Goal: Information Seeking & Learning: Obtain resource

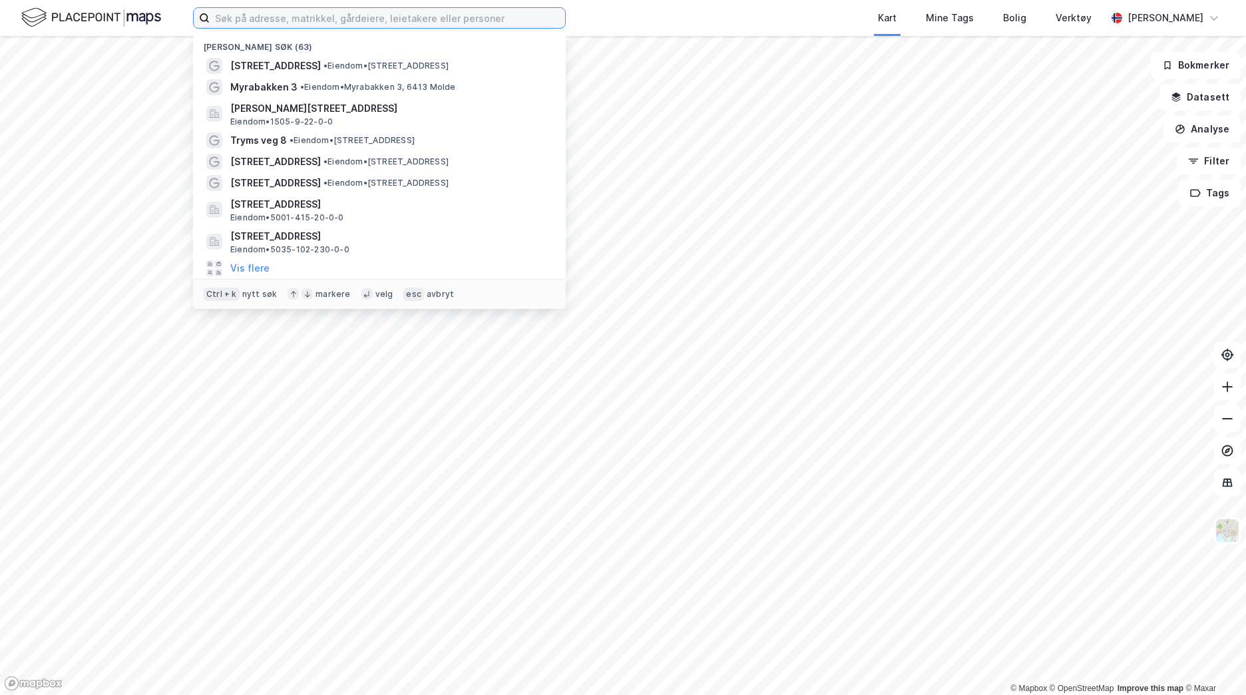
click at [291, 18] on input at bounding box center [387, 18] width 355 height 20
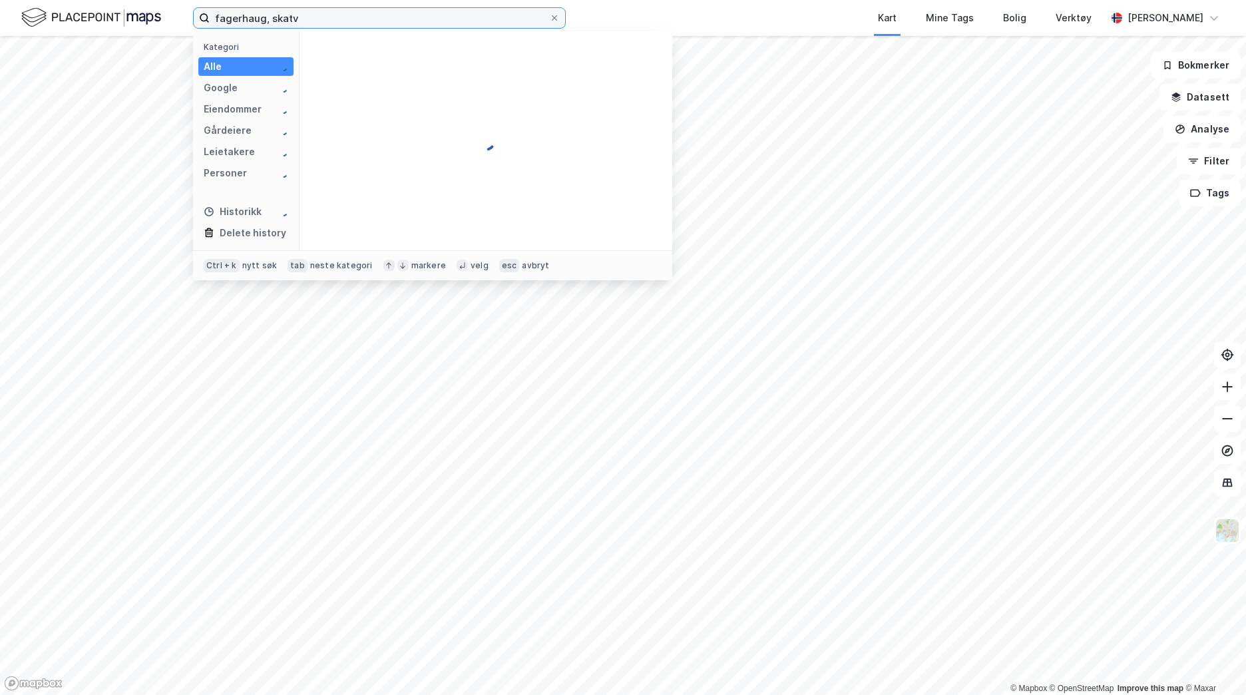
type input "[PERSON_NAME]"
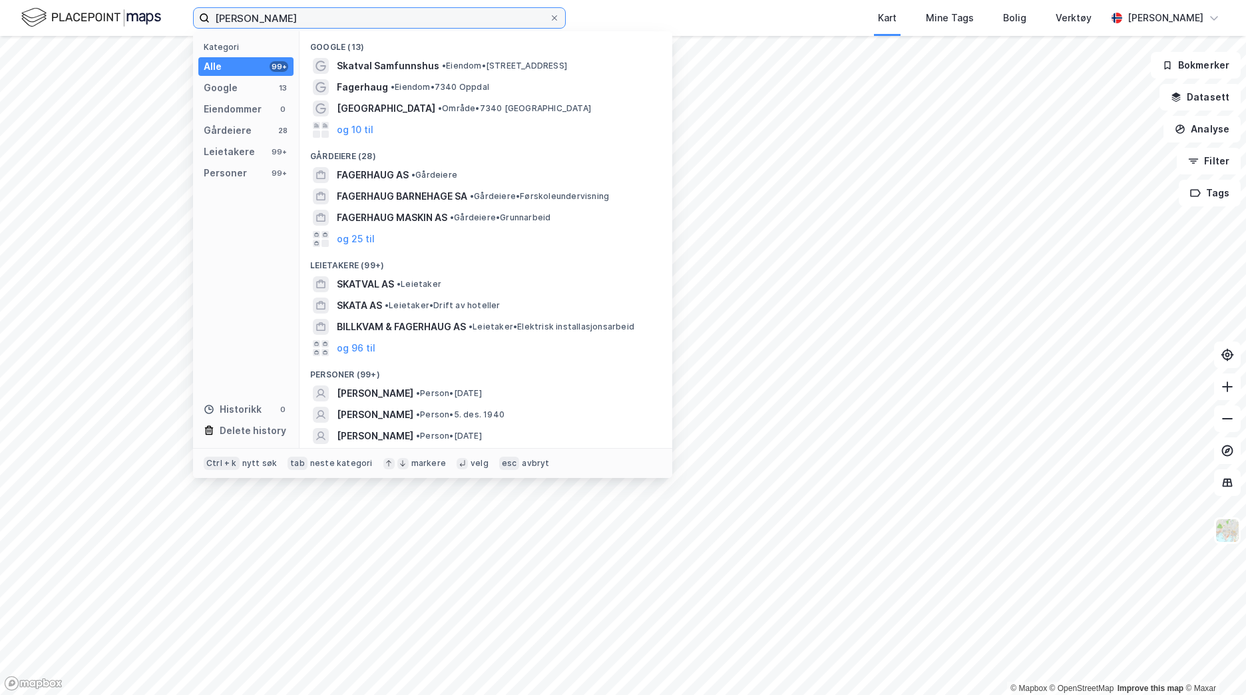
drag, startPoint x: 325, startPoint y: 21, endPoint x: 156, endPoint y: 4, distance: 169.2
click at [156, 4] on div "[PERSON_NAME] Kategori Alle 99+ Google 13 Eiendommer 0 Gårdeiere 28 Leietakere …" at bounding box center [623, 18] width 1246 height 36
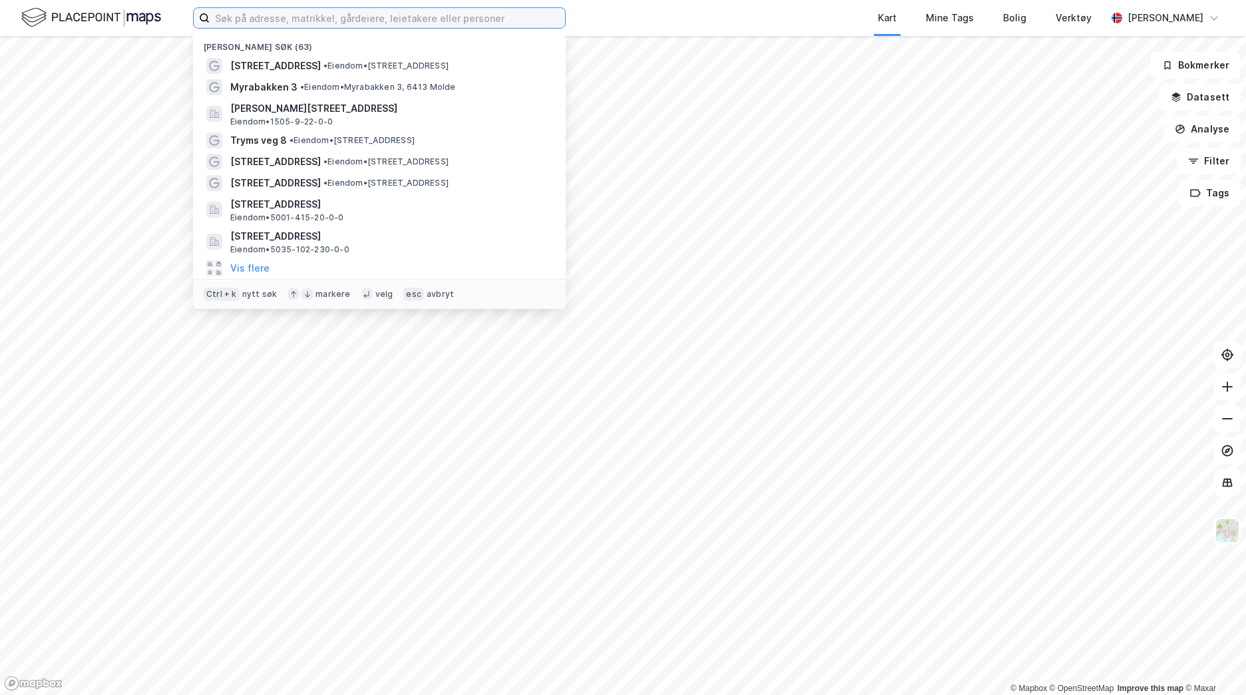
click at [389, 21] on input at bounding box center [387, 18] width 355 height 20
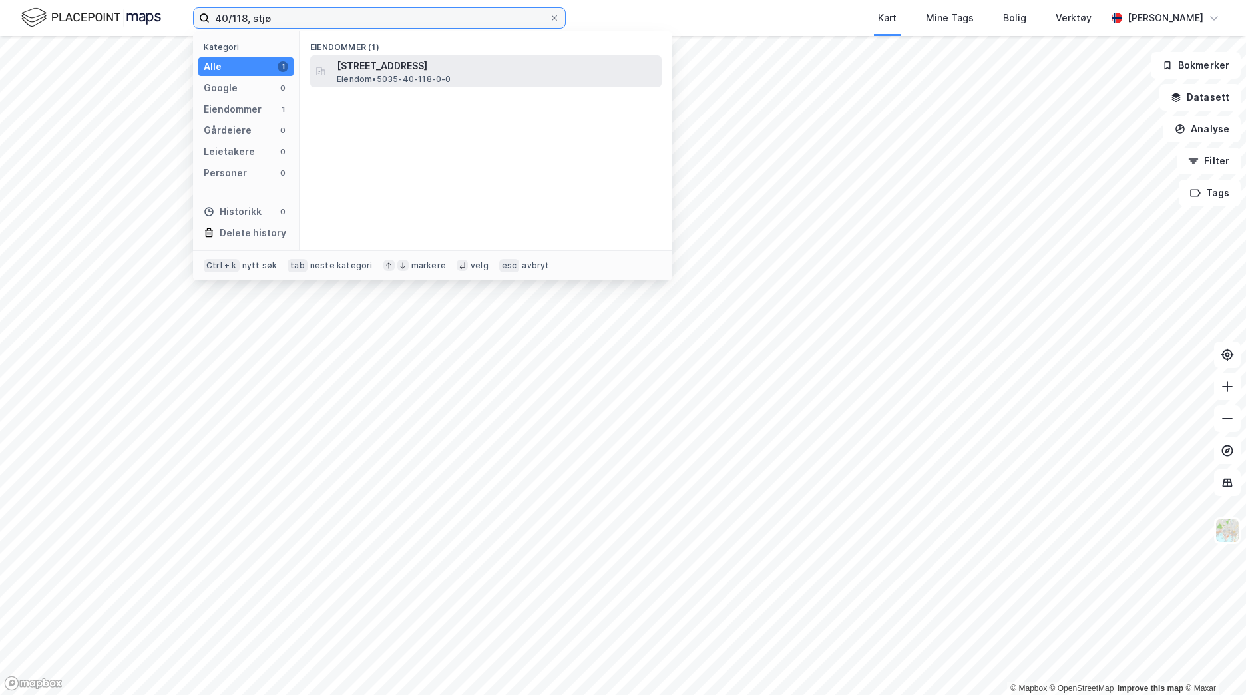
type input "40/118, stjø"
click at [454, 77] on div "[STREET_ADDRESS] • 5035-40-118-0-0" at bounding box center [498, 71] width 322 height 27
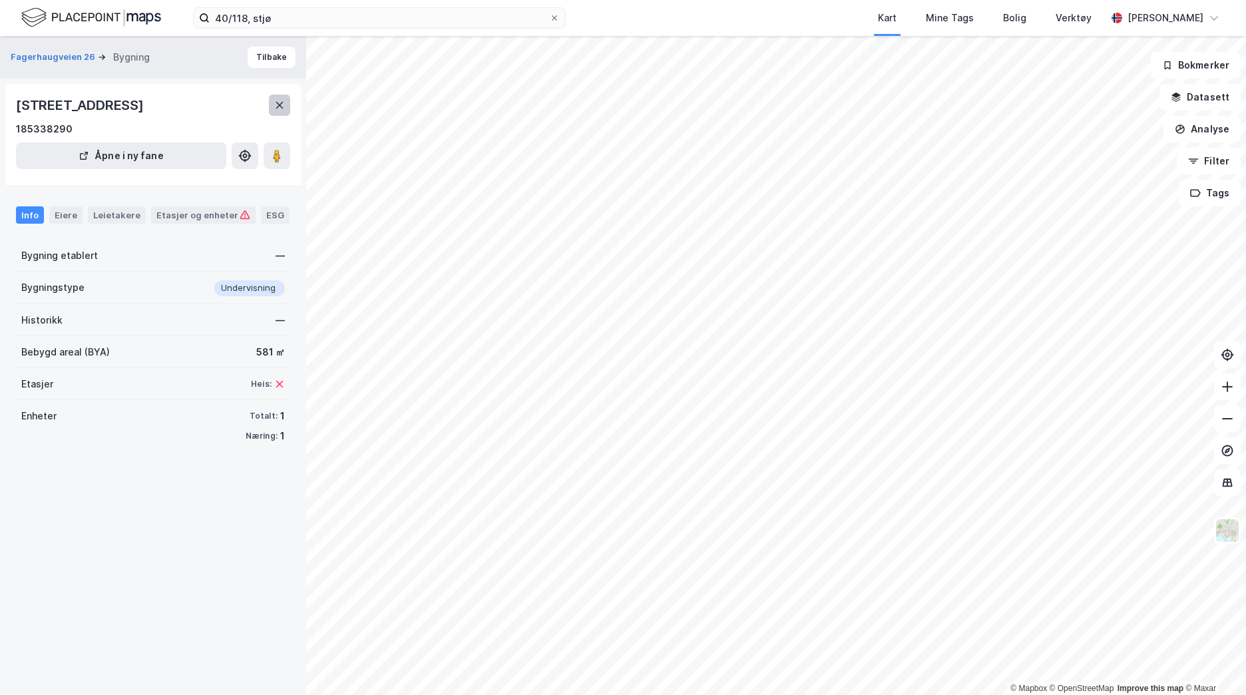
click at [280, 107] on icon at bounding box center [279, 105] width 11 height 11
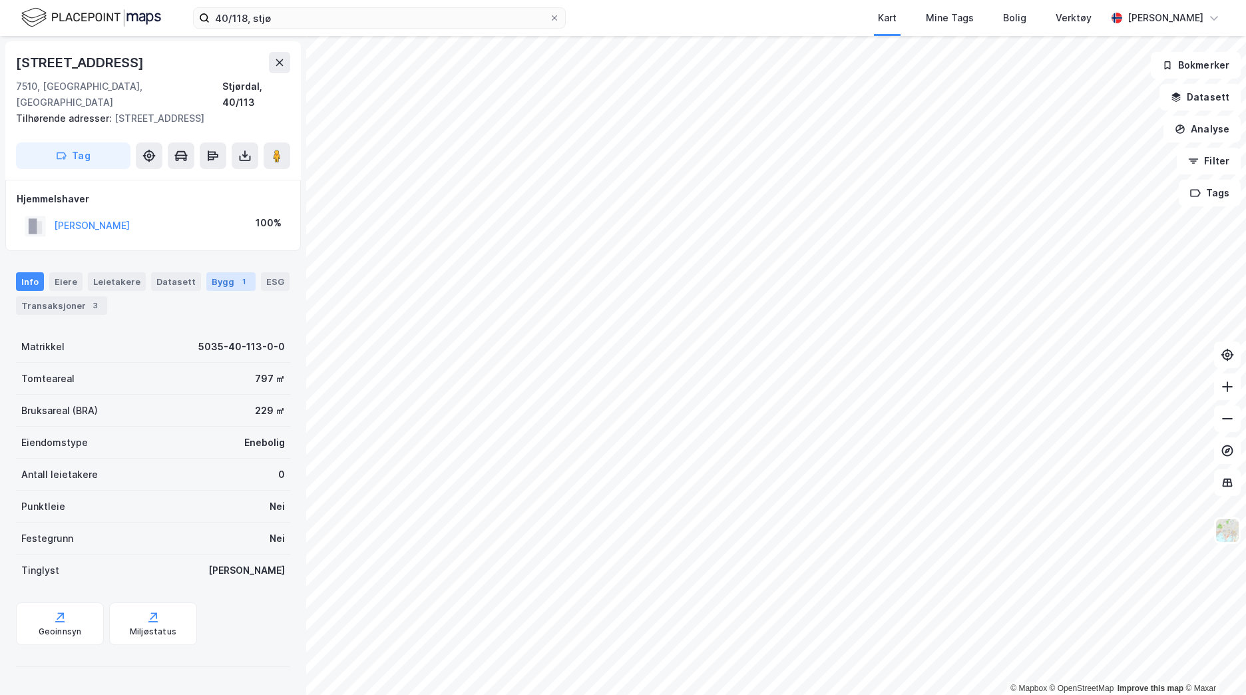
click at [220, 272] on div "Bygg 1" at bounding box center [230, 281] width 49 height 19
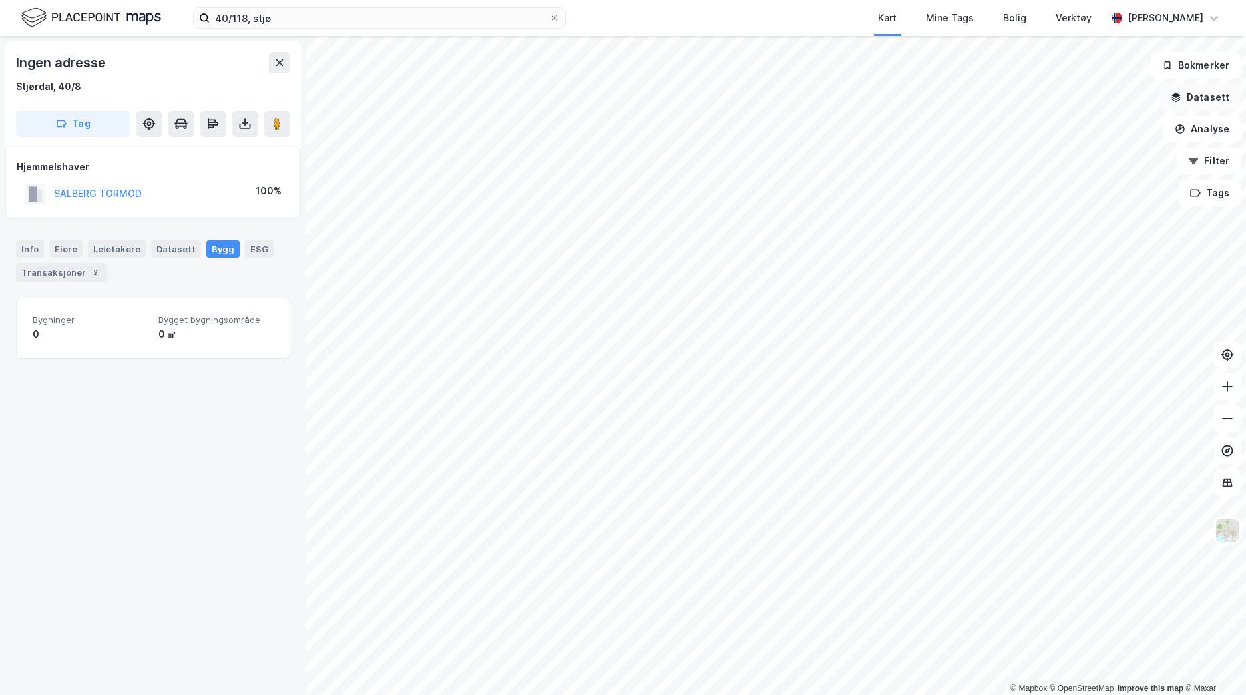
click at [1202, 100] on button "Datasett" at bounding box center [1199, 97] width 81 height 27
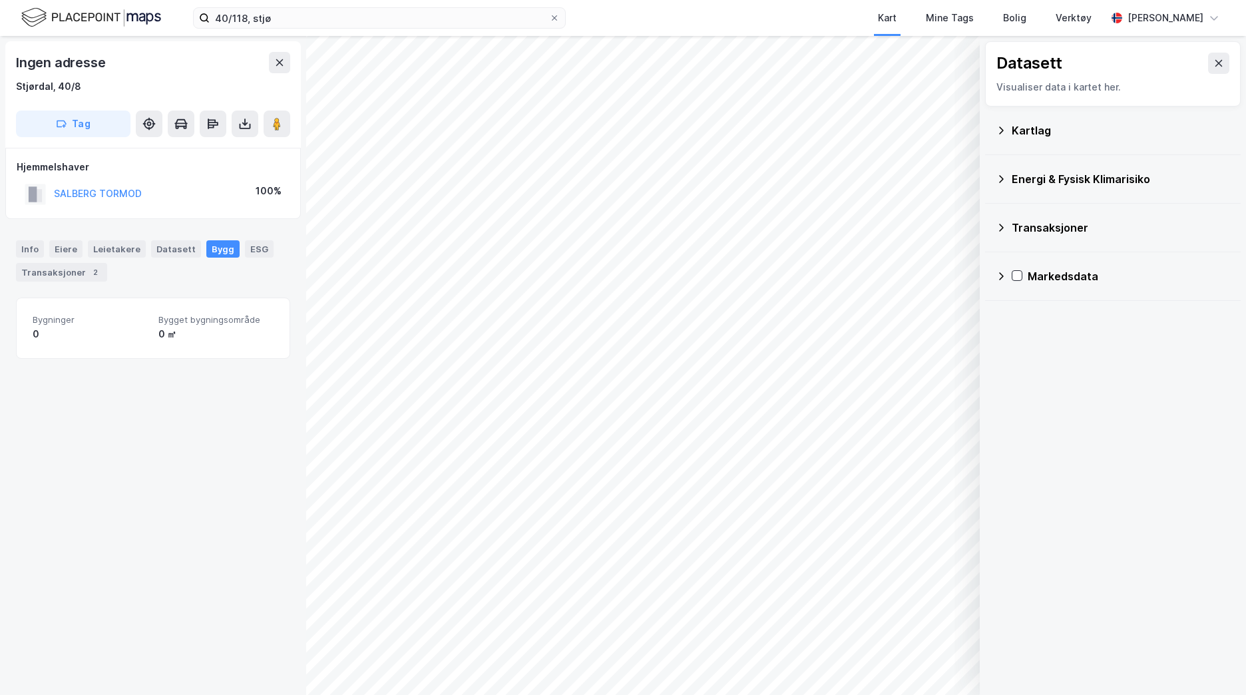
click at [1003, 137] on div "Kartlag" at bounding box center [1112, 130] width 234 height 32
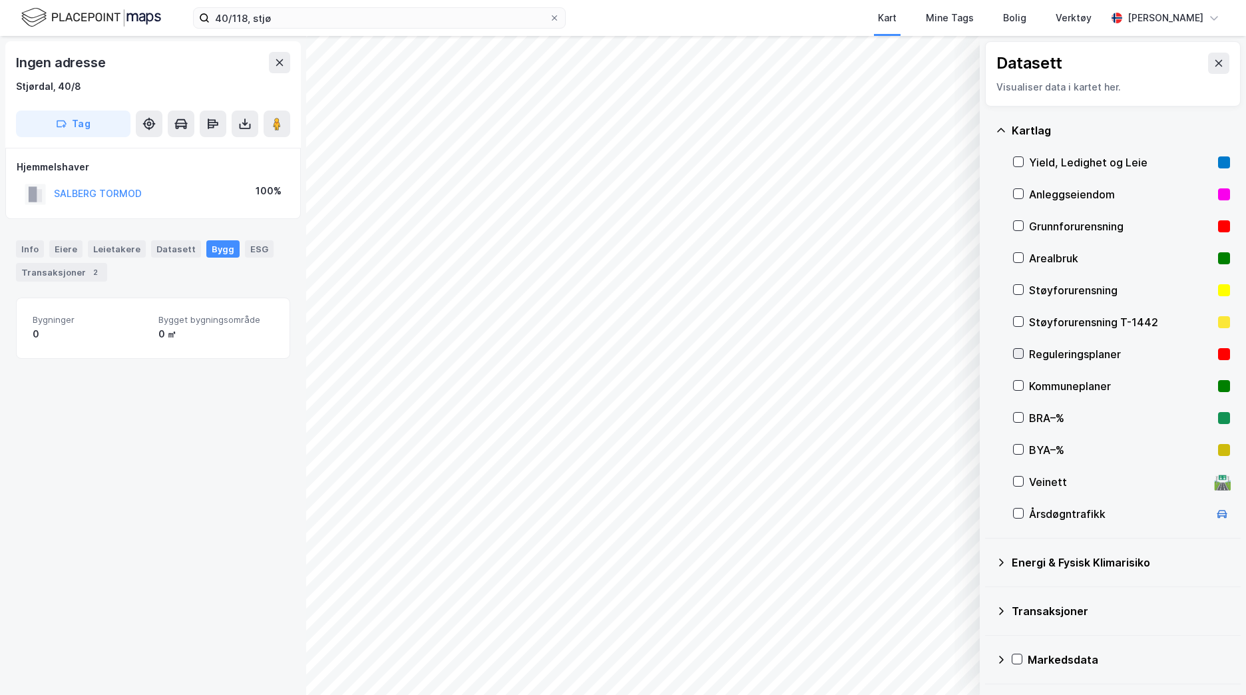
click at [1019, 352] on icon at bounding box center [1017, 353] width 9 height 9
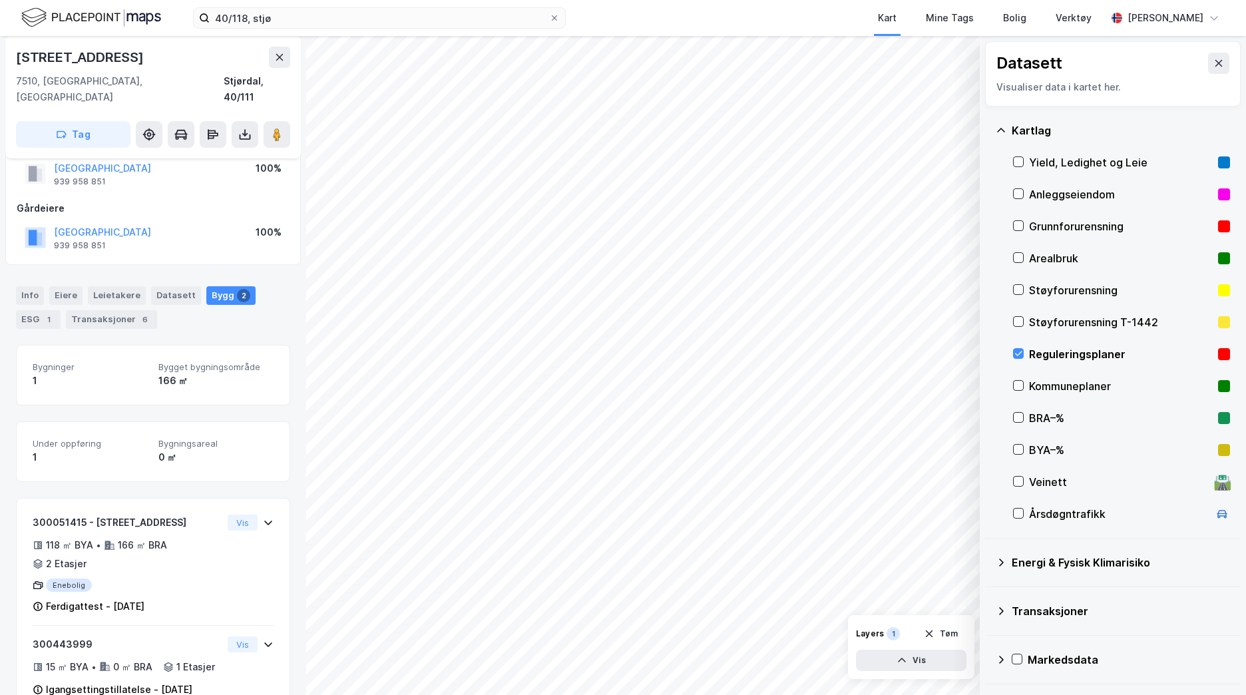
scroll to position [77, 0]
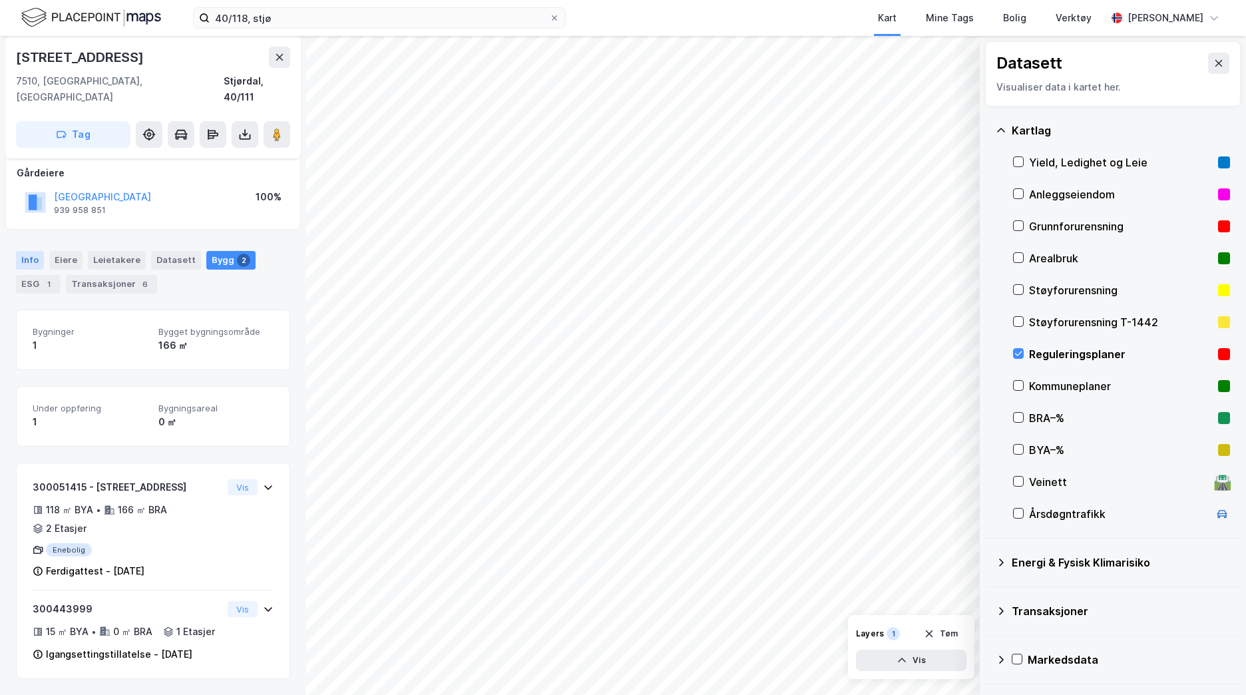
click at [30, 251] on div "Info" at bounding box center [30, 260] width 28 height 19
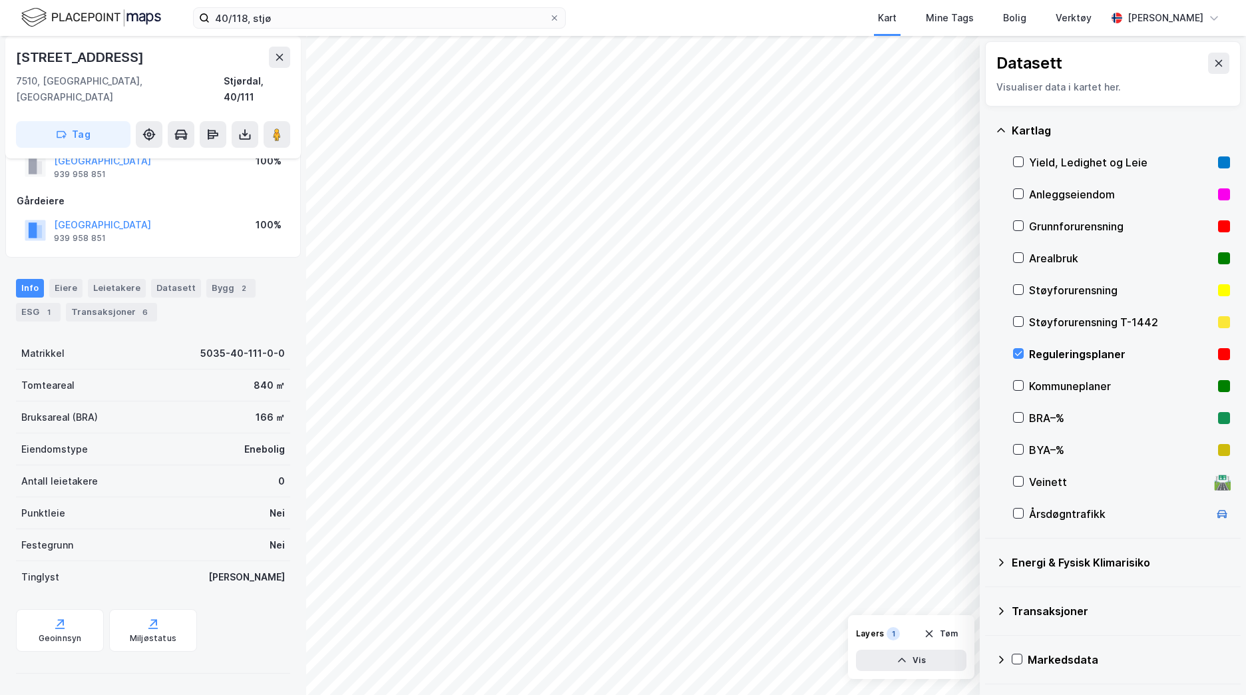
scroll to position [30, 0]
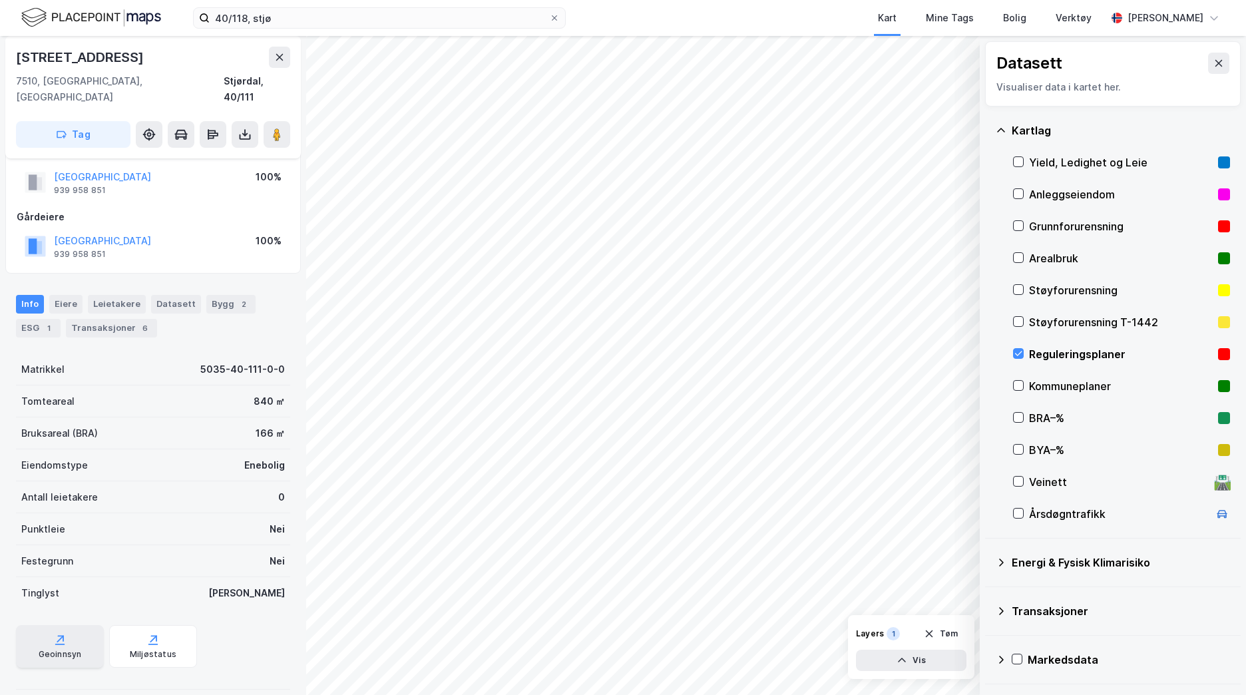
click at [69, 626] on div "Geoinnsyn" at bounding box center [60, 646] width 88 height 43
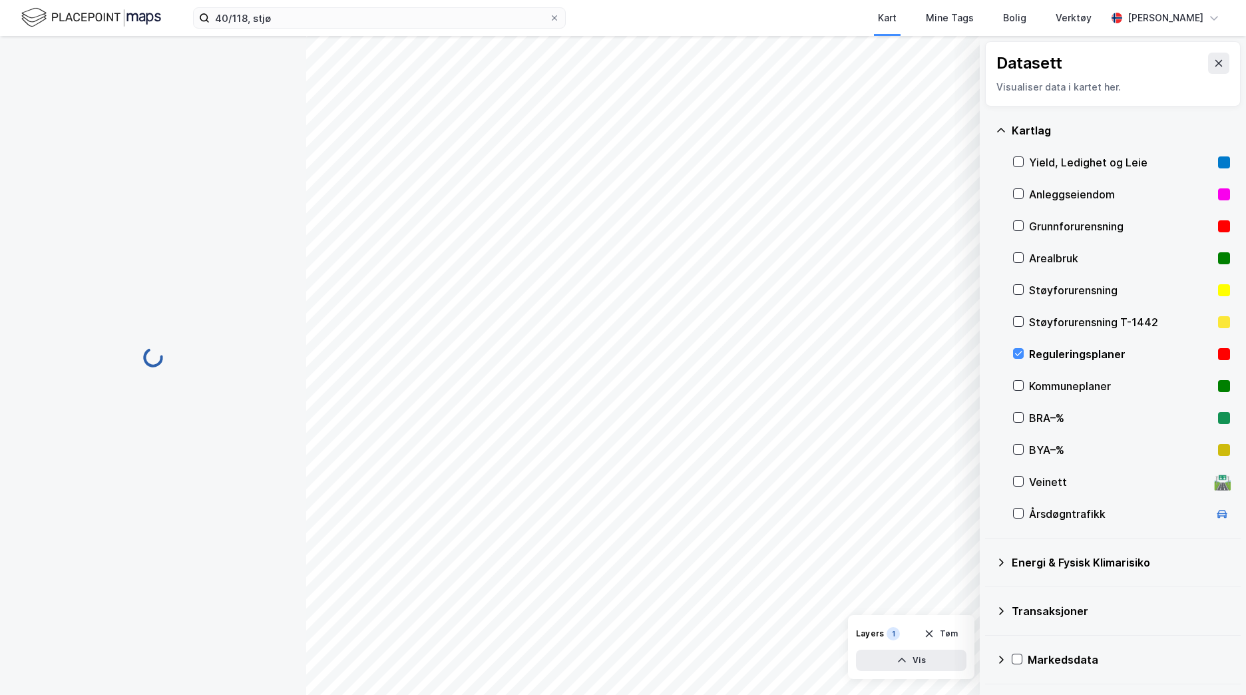
scroll to position [30, 0]
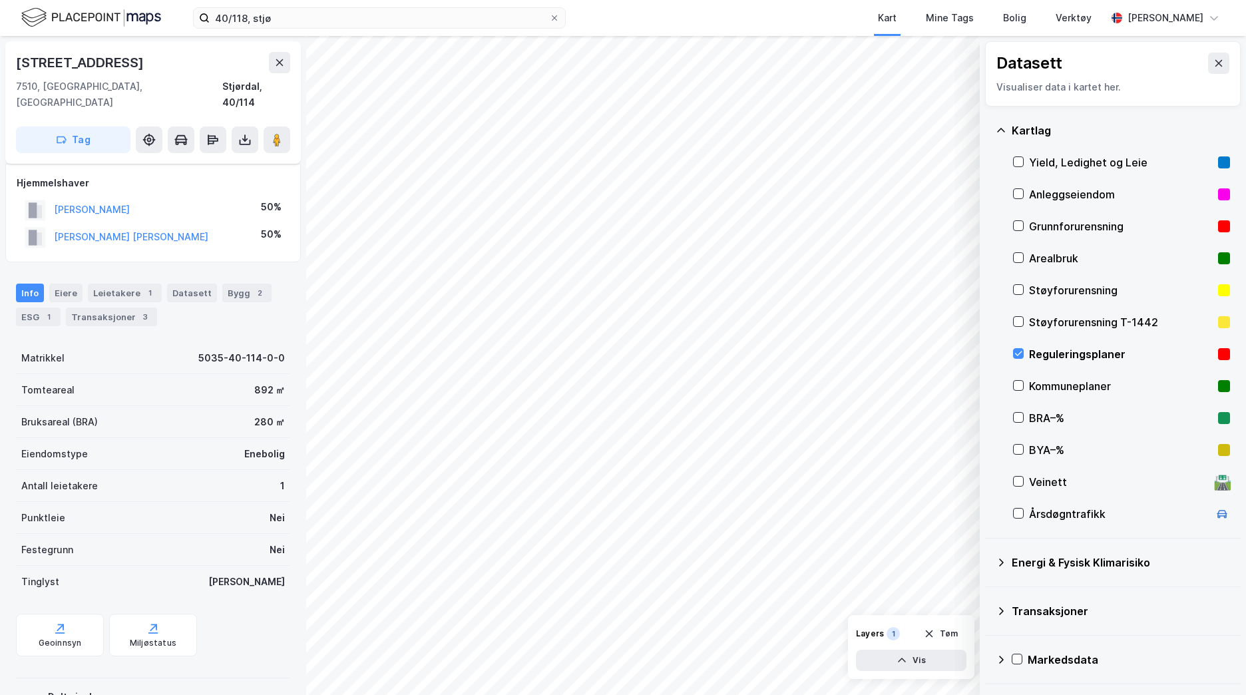
scroll to position [30, 0]
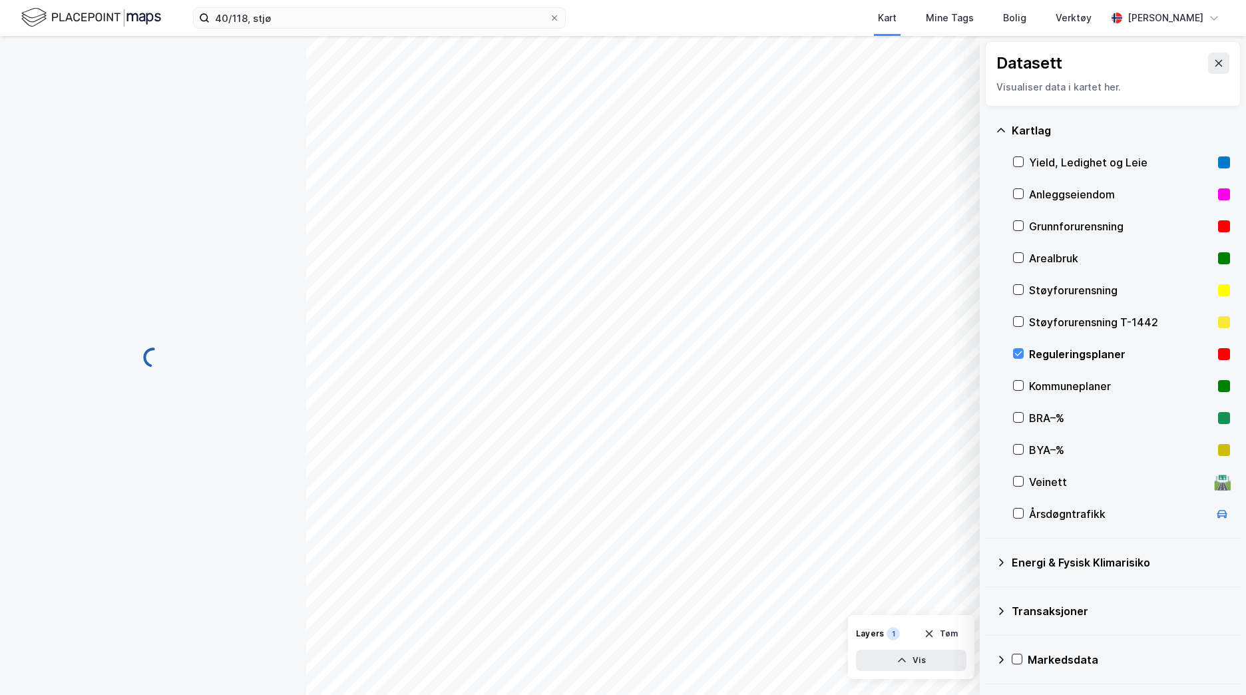
scroll to position [30, 0]
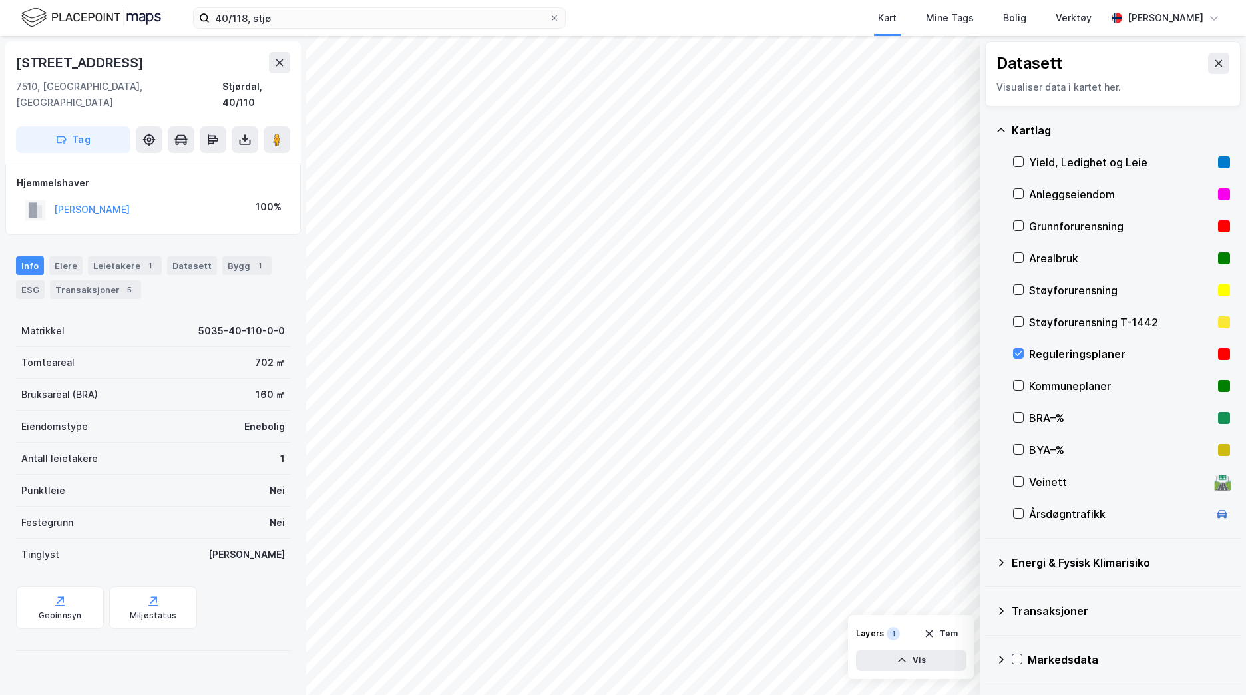
scroll to position [30, 0]
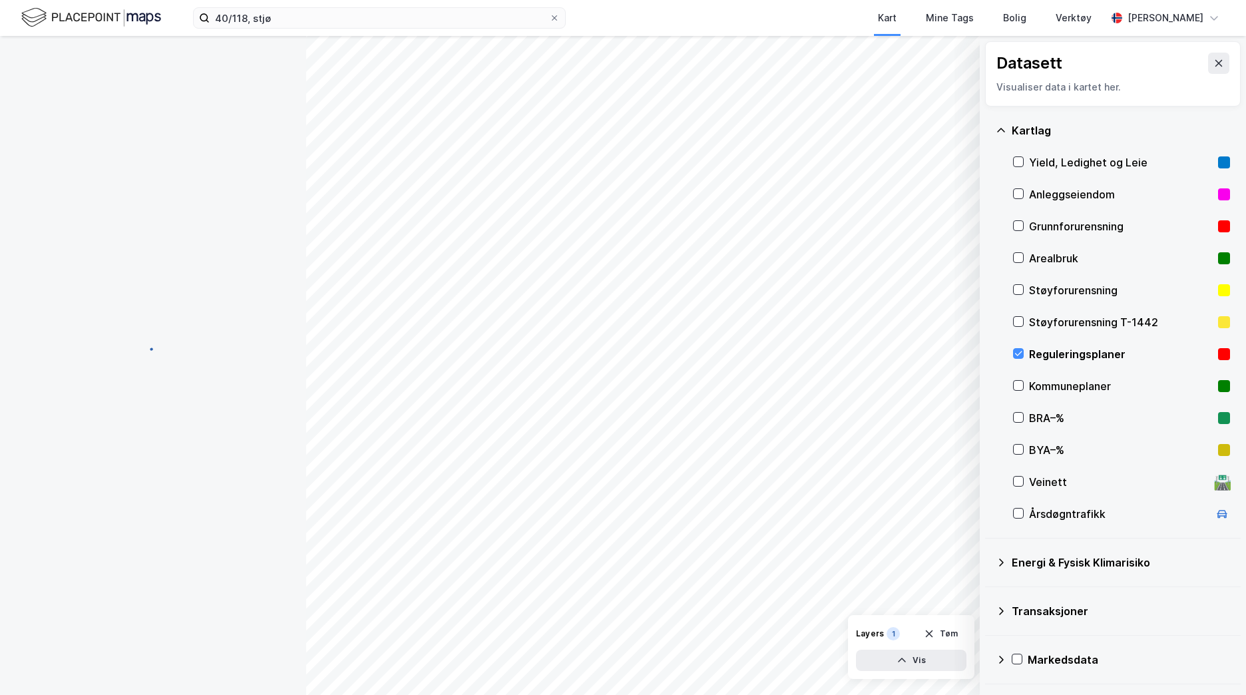
scroll to position [30, 0]
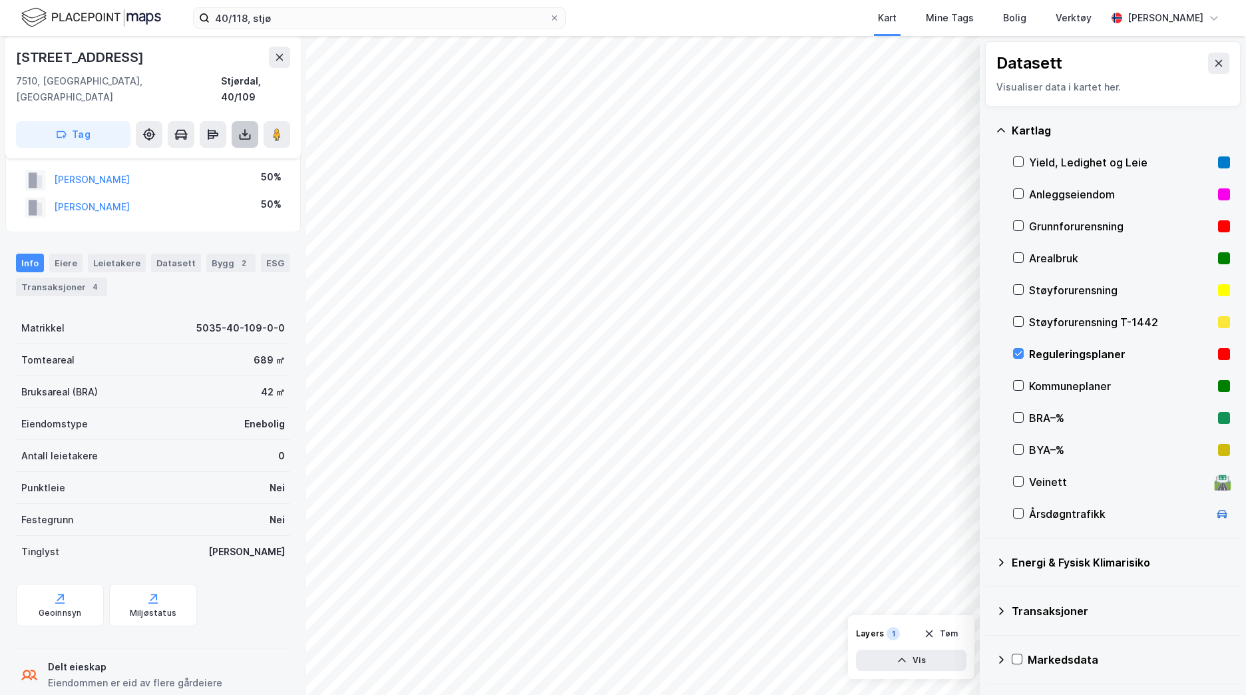
click at [246, 133] on icon at bounding box center [244, 134] width 5 height 3
click at [210, 156] on div "Last ned grunnbok" at bounding box center [178, 161] width 77 height 11
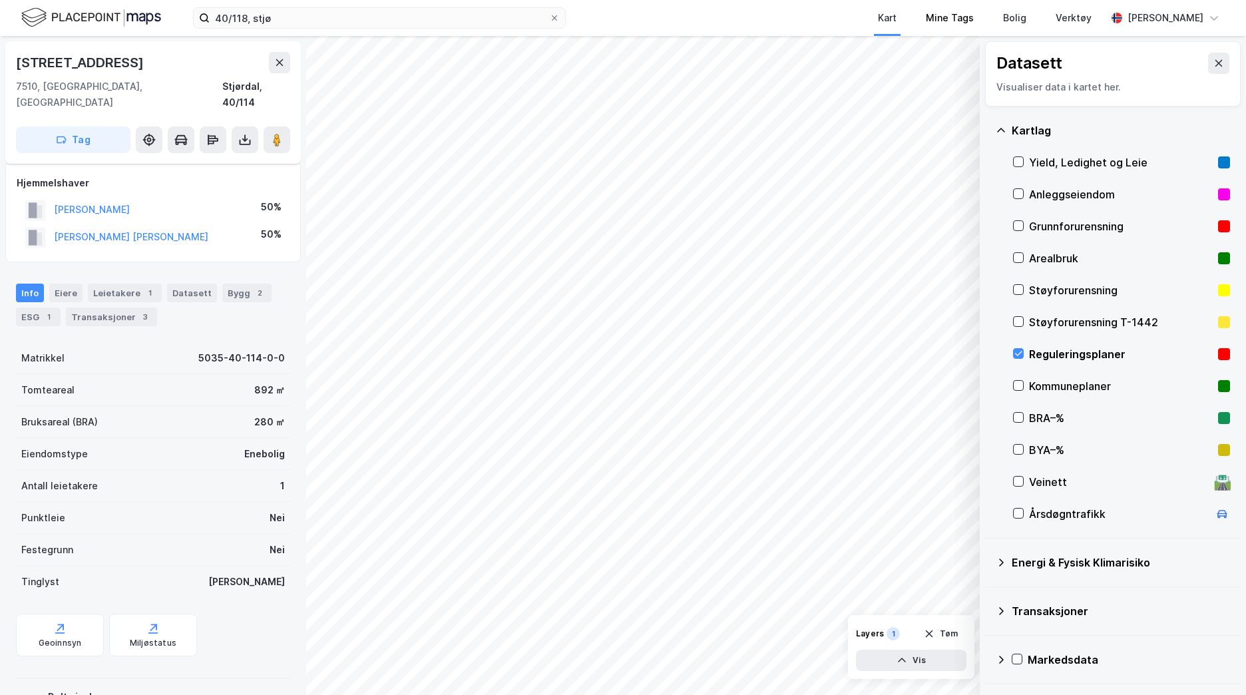
scroll to position [30, 0]
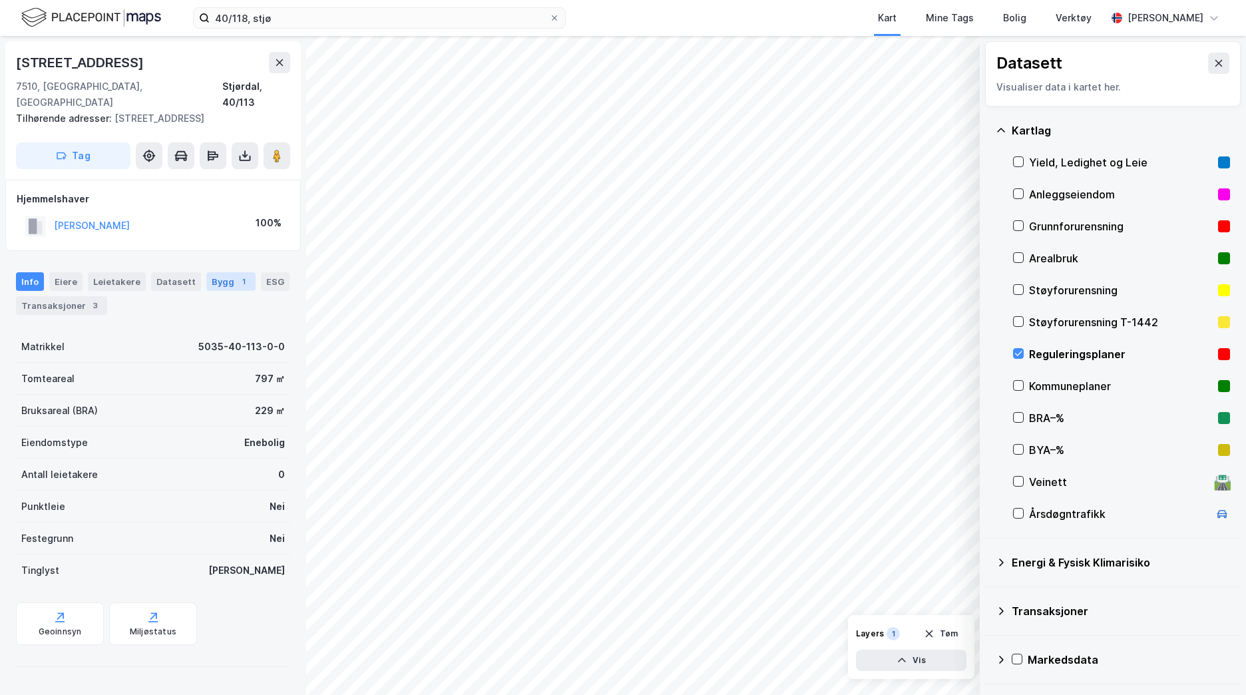
click at [224, 272] on div "Bygg 1" at bounding box center [230, 281] width 49 height 19
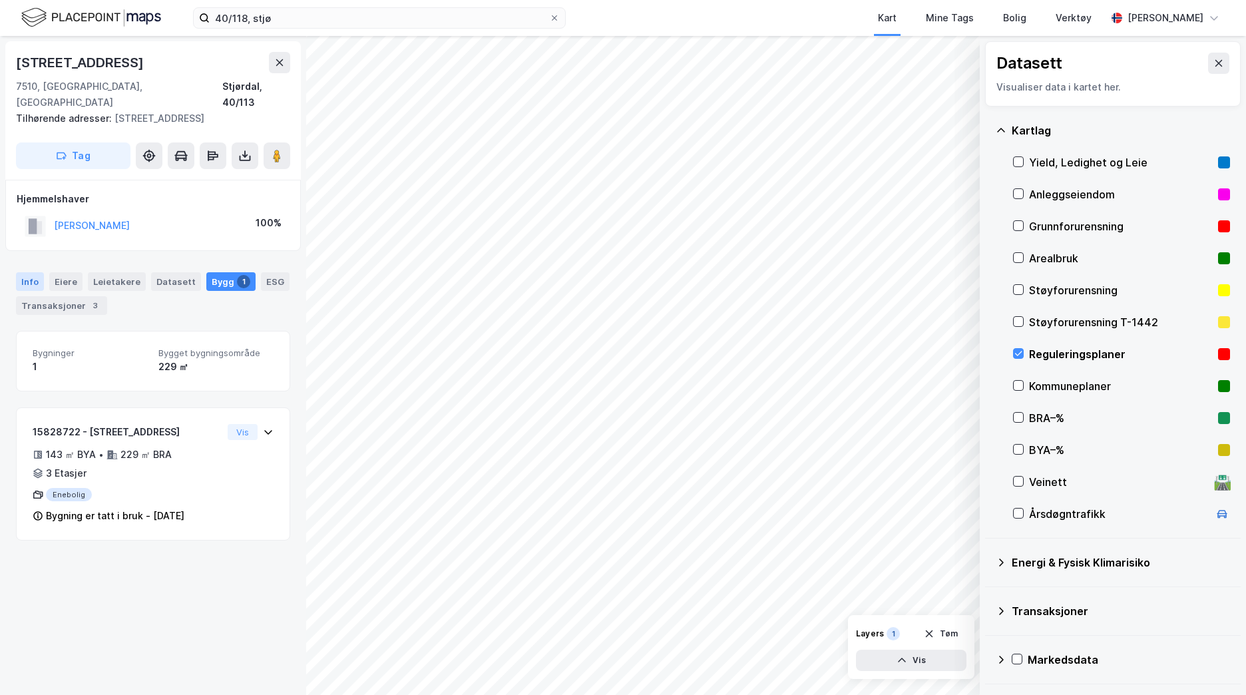
click at [27, 272] on div "Info" at bounding box center [30, 281] width 28 height 19
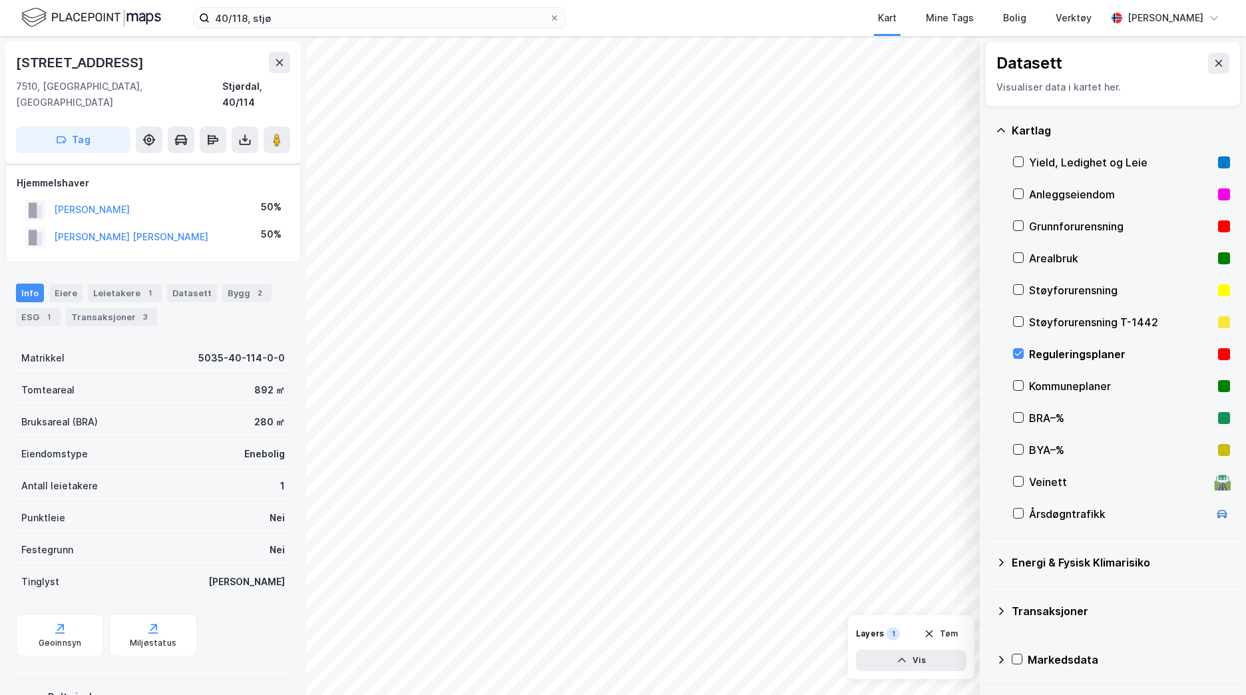
scroll to position [30, 0]
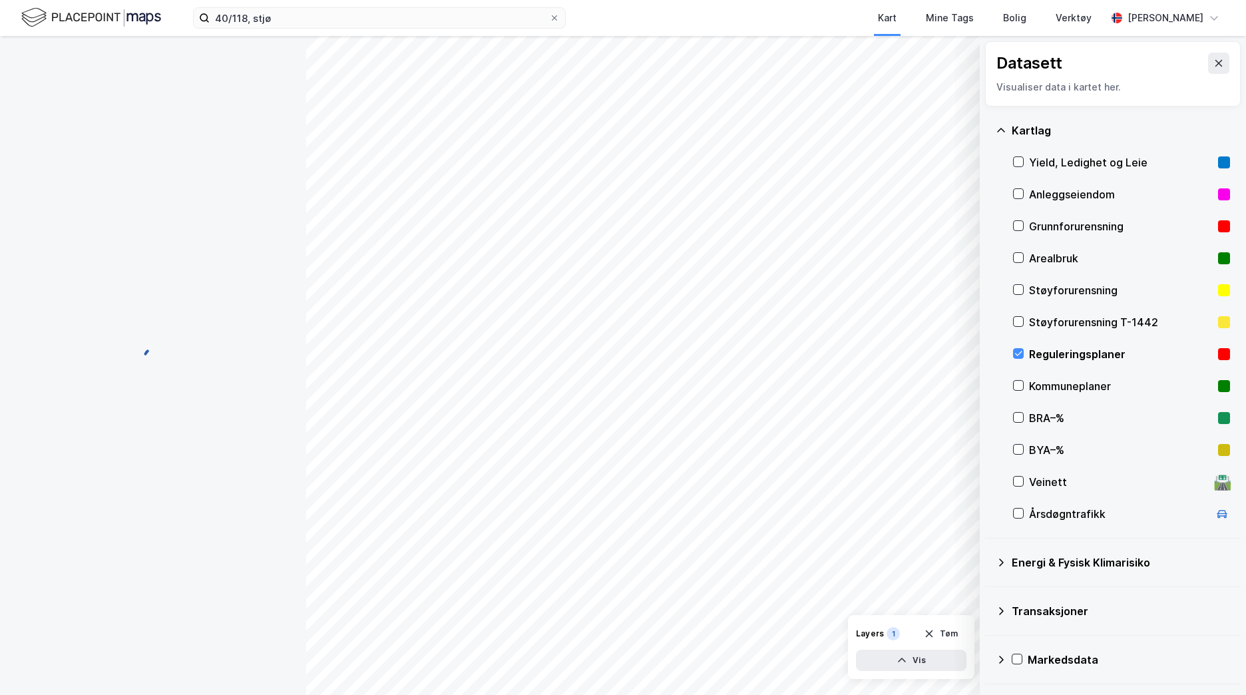
scroll to position [30, 0]
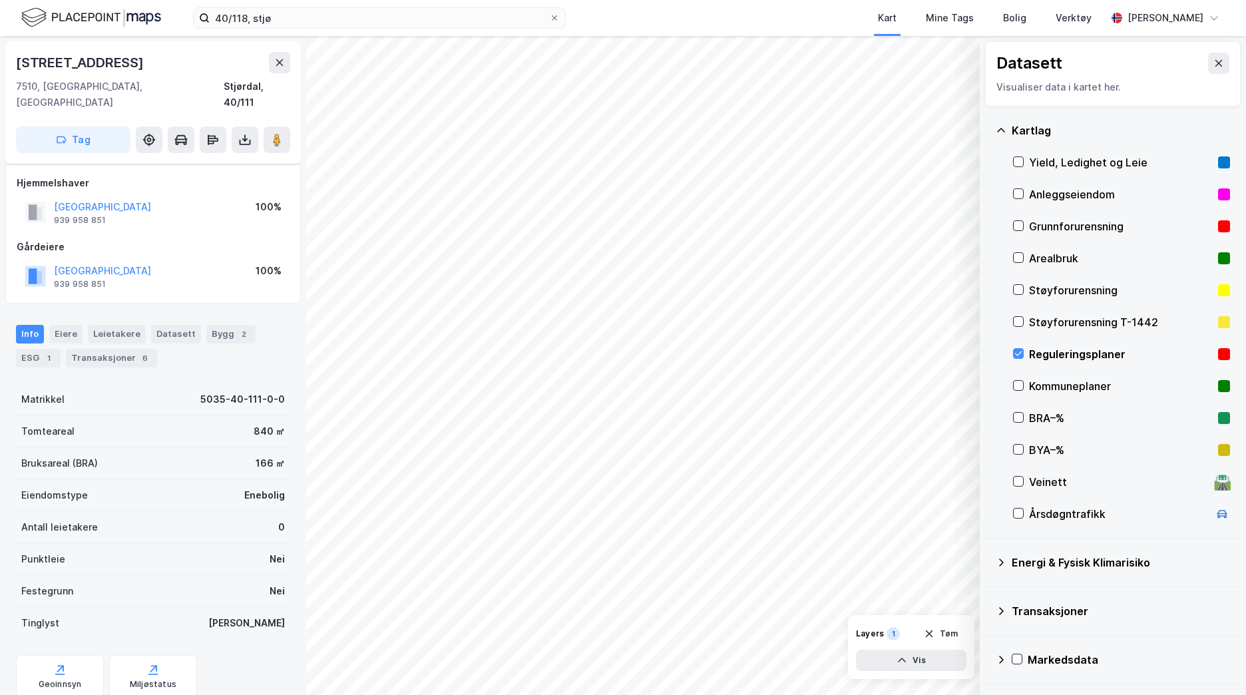
scroll to position [30, 0]
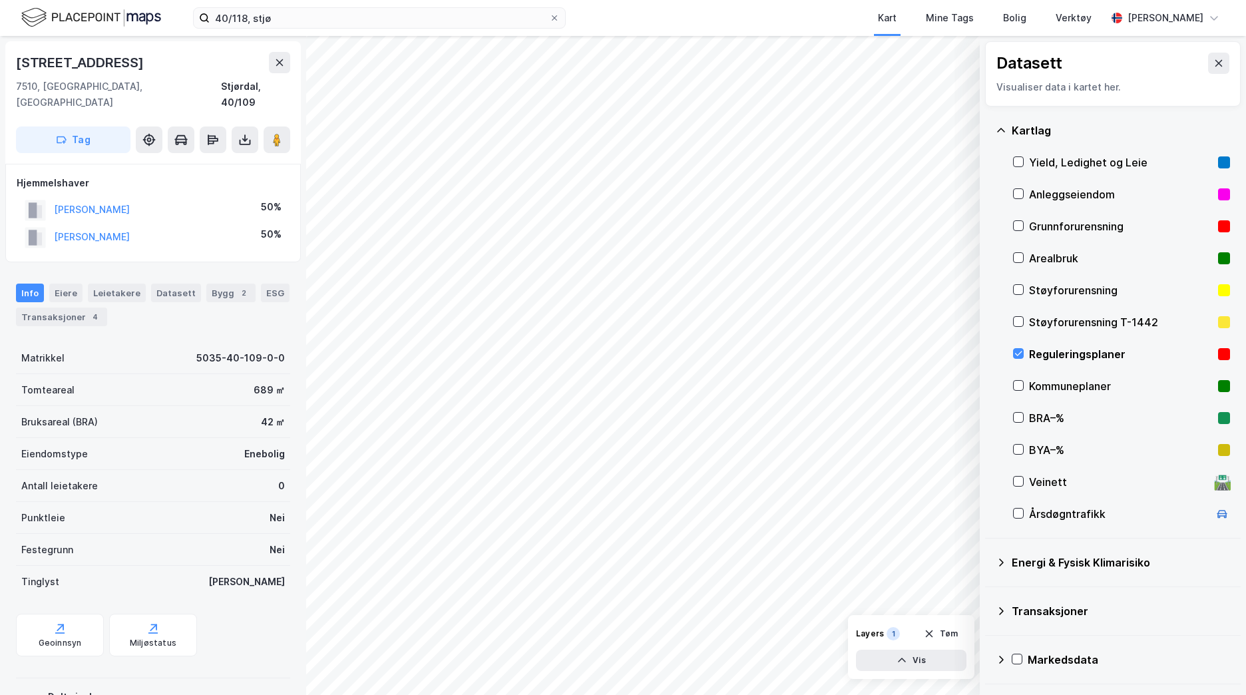
scroll to position [30, 0]
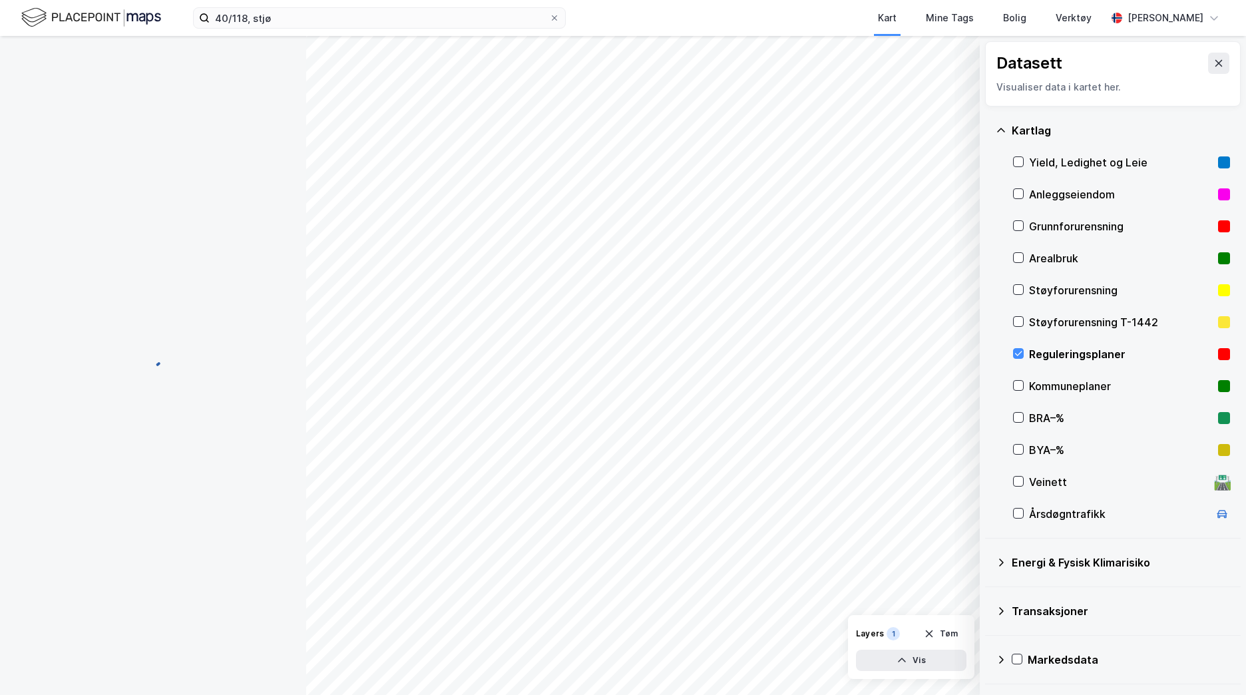
scroll to position [30, 0]
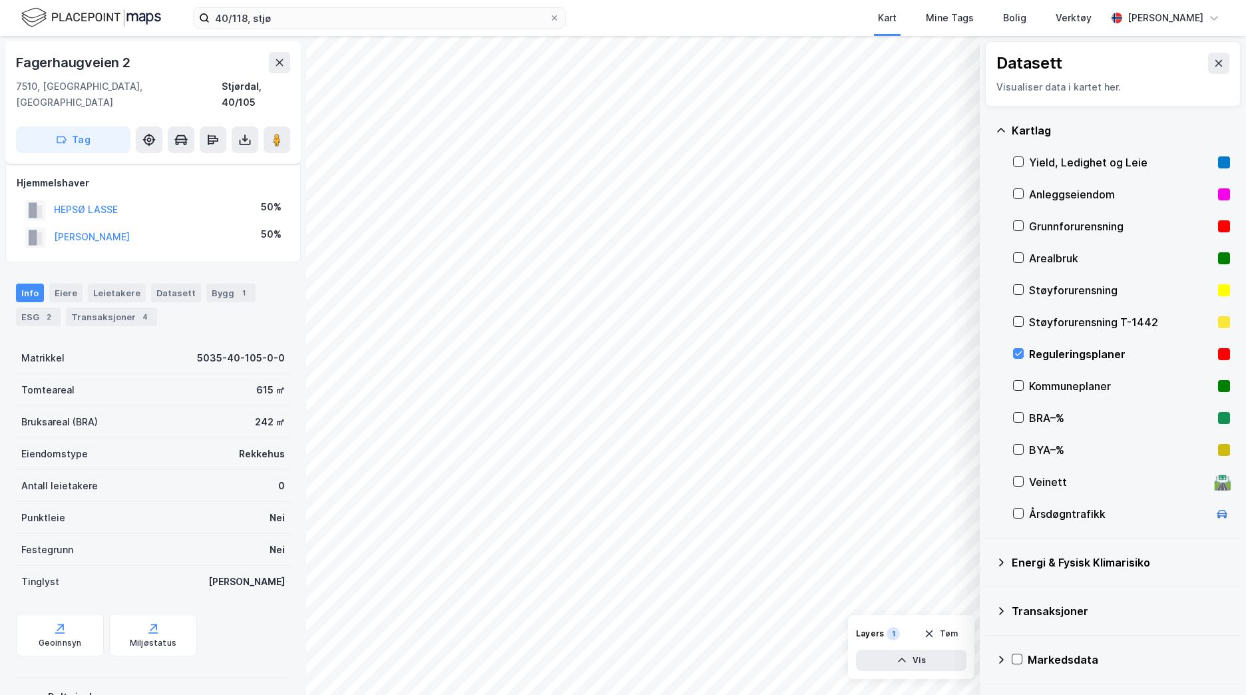
scroll to position [30, 0]
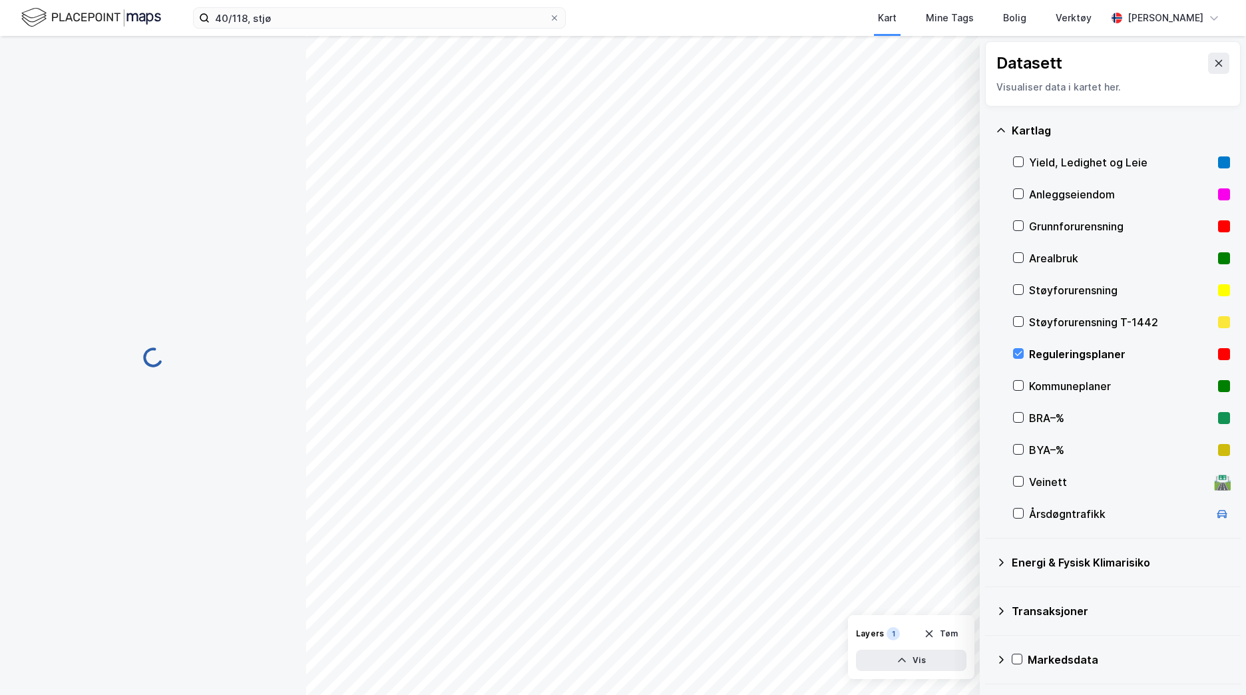
scroll to position [30, 0]
